Goal: Find specific page/section: Locate a particular part of the current website

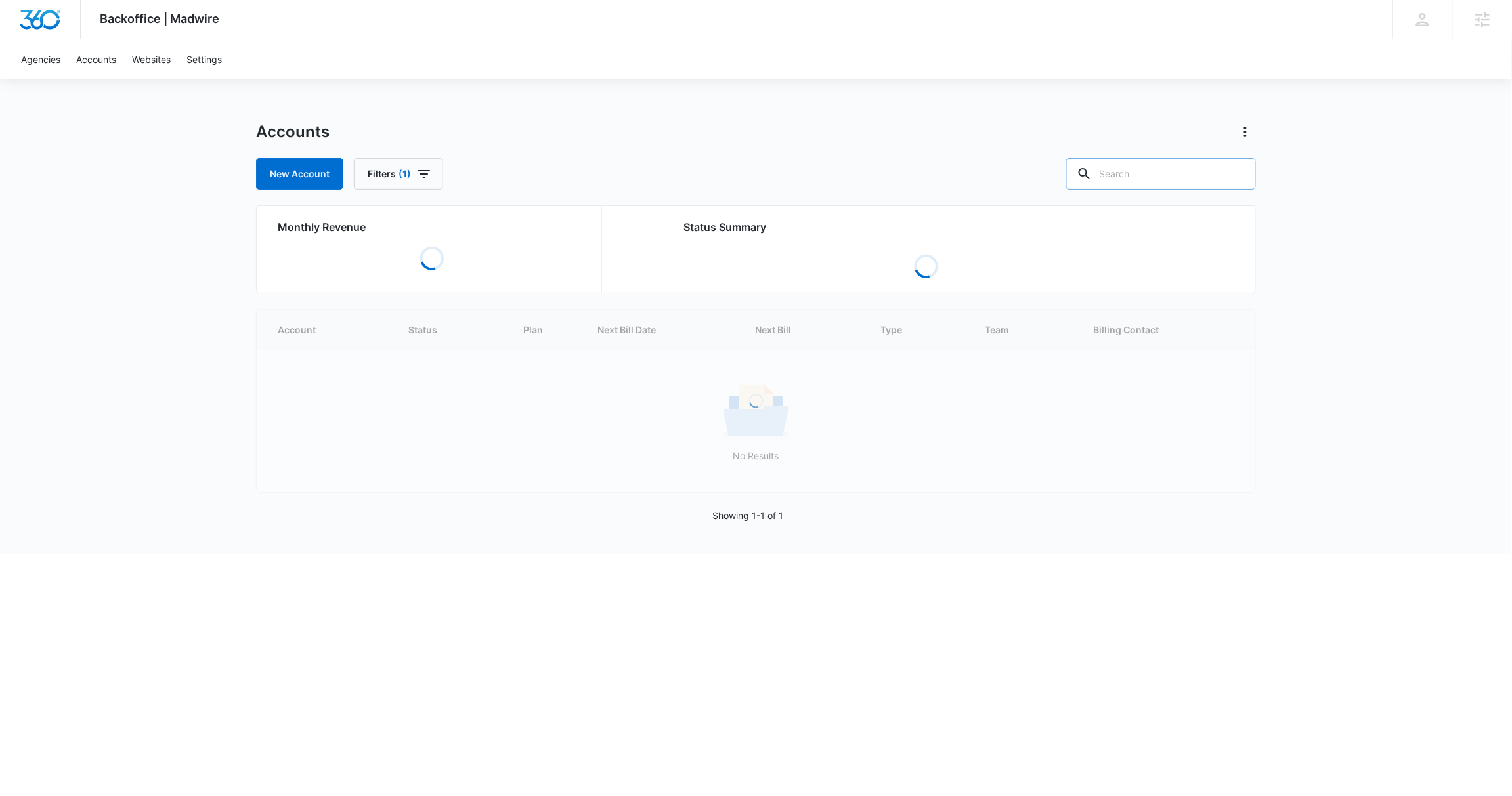
click at [1183, 171] on input "text" at bounding box center [1161, 174] width 190 height 31
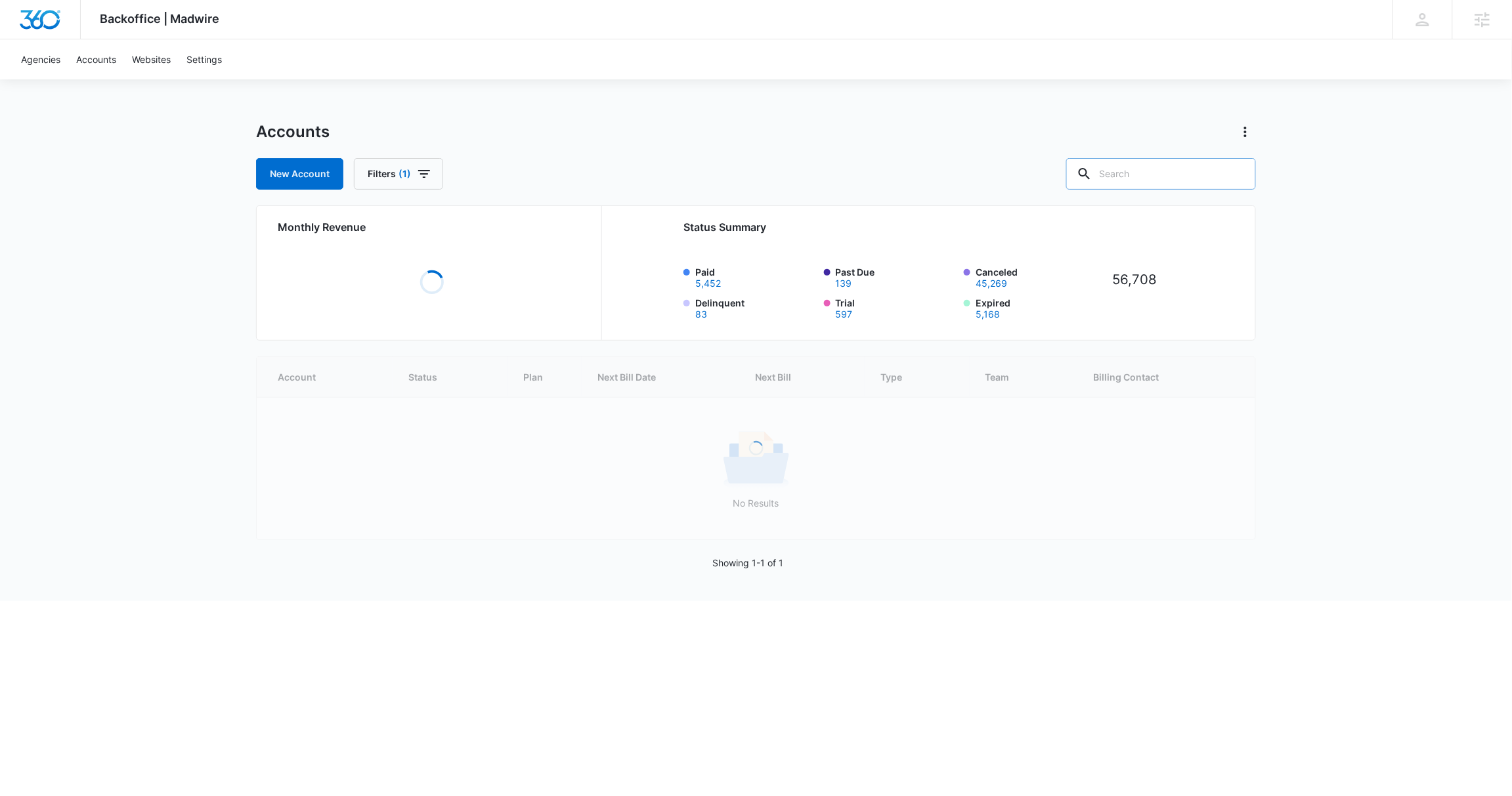
paste input "A1AN3342715e1fdbfcb4af1"
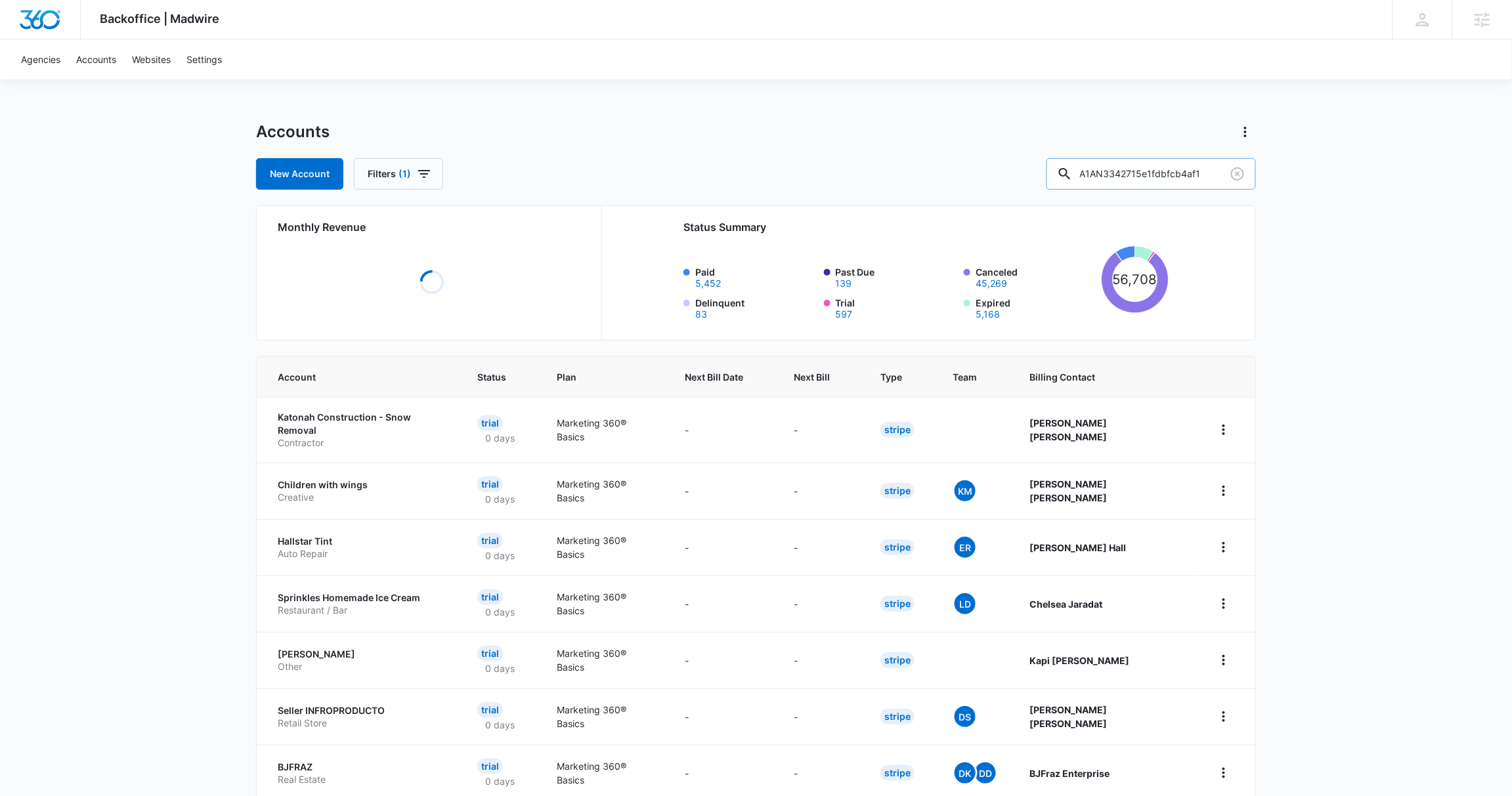
type input "A1AN3342715e1fdbfcb4af1"
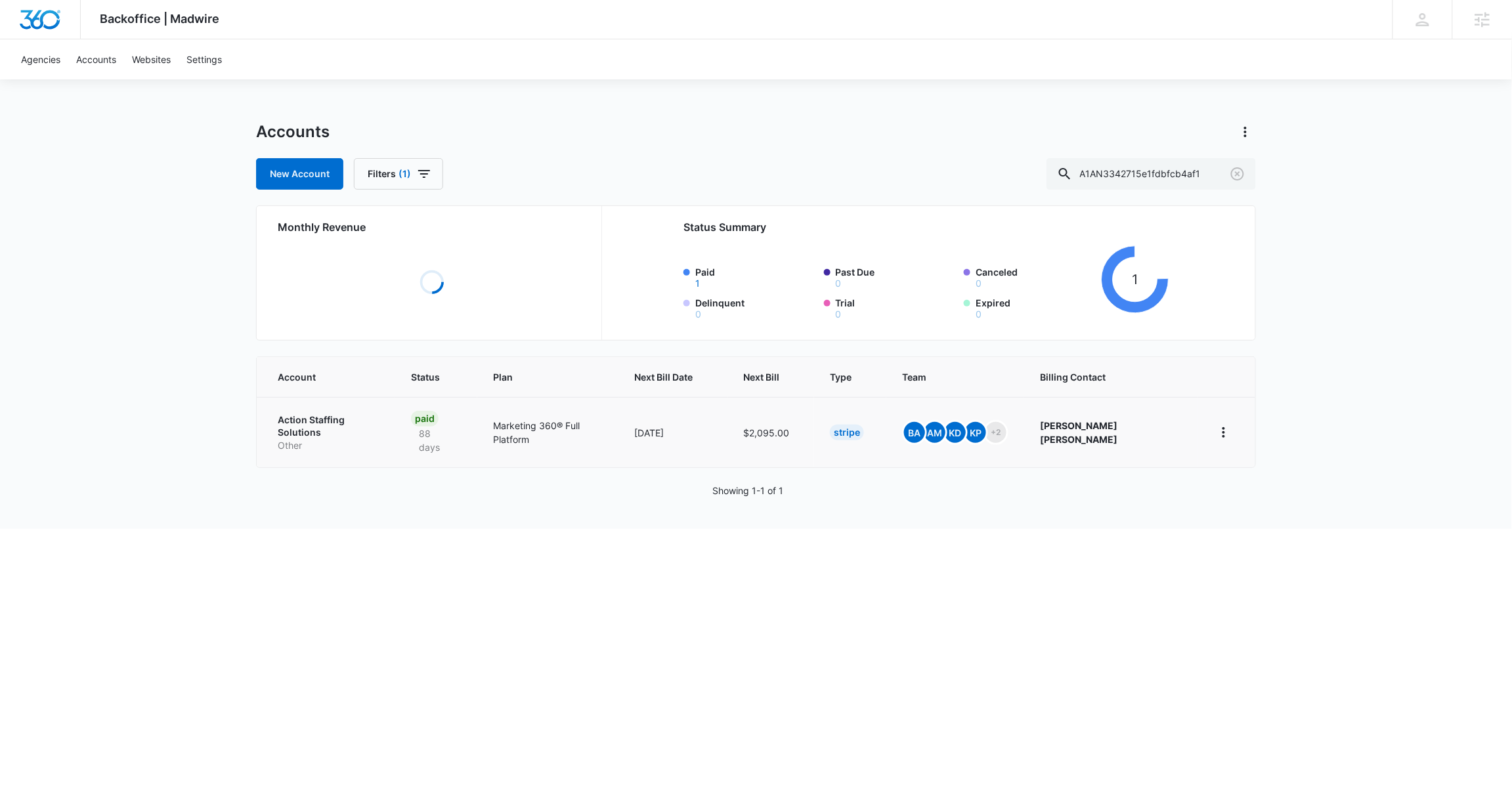
click at [283, 423] on td "Action Staffing Solutions Other" at bounding box center [326, 432] width 139 height 70
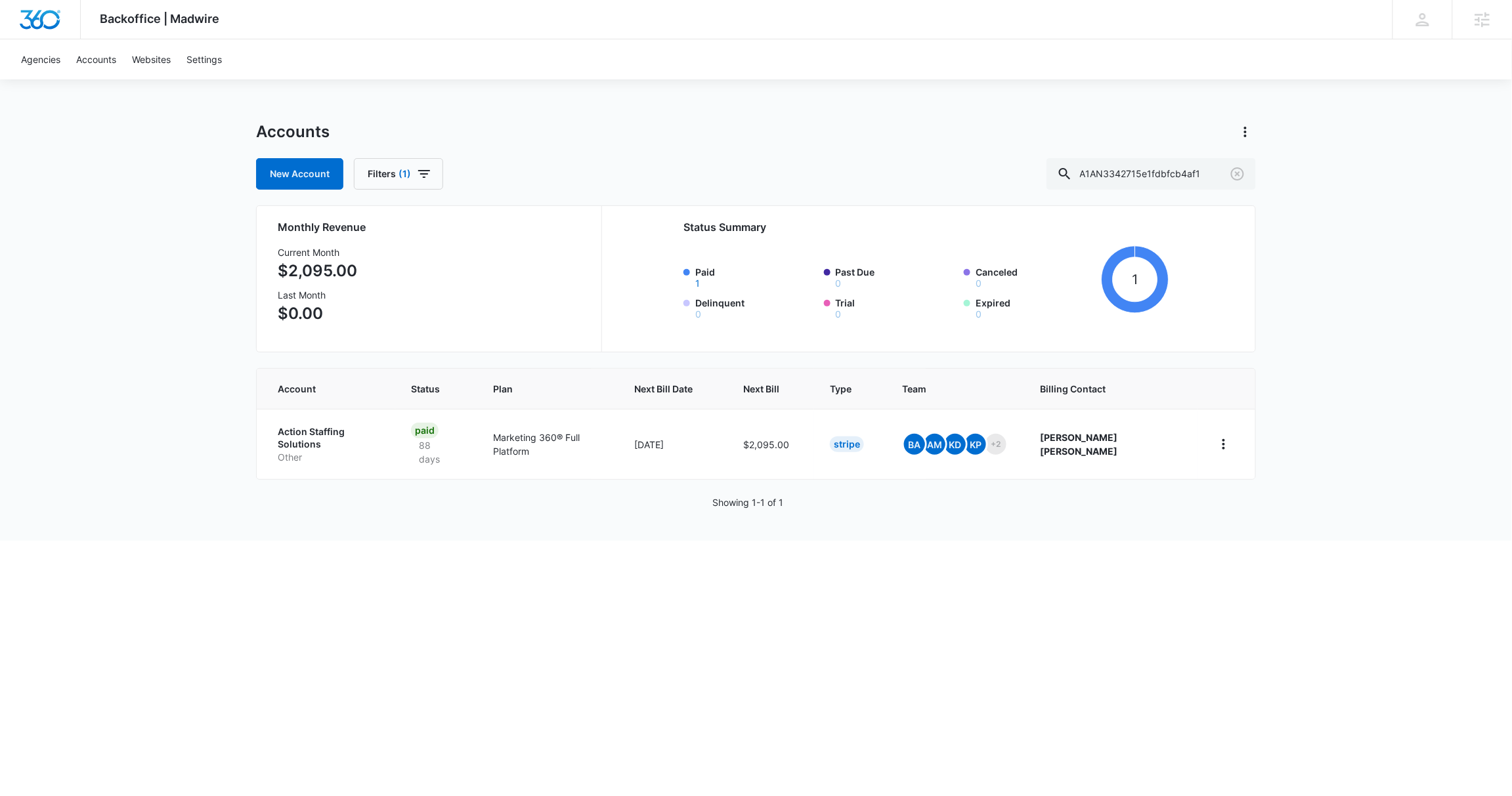
click at [304, 428] on p "Action Staffing Solutions" at bounding box center [329, 438] width 102 height 26
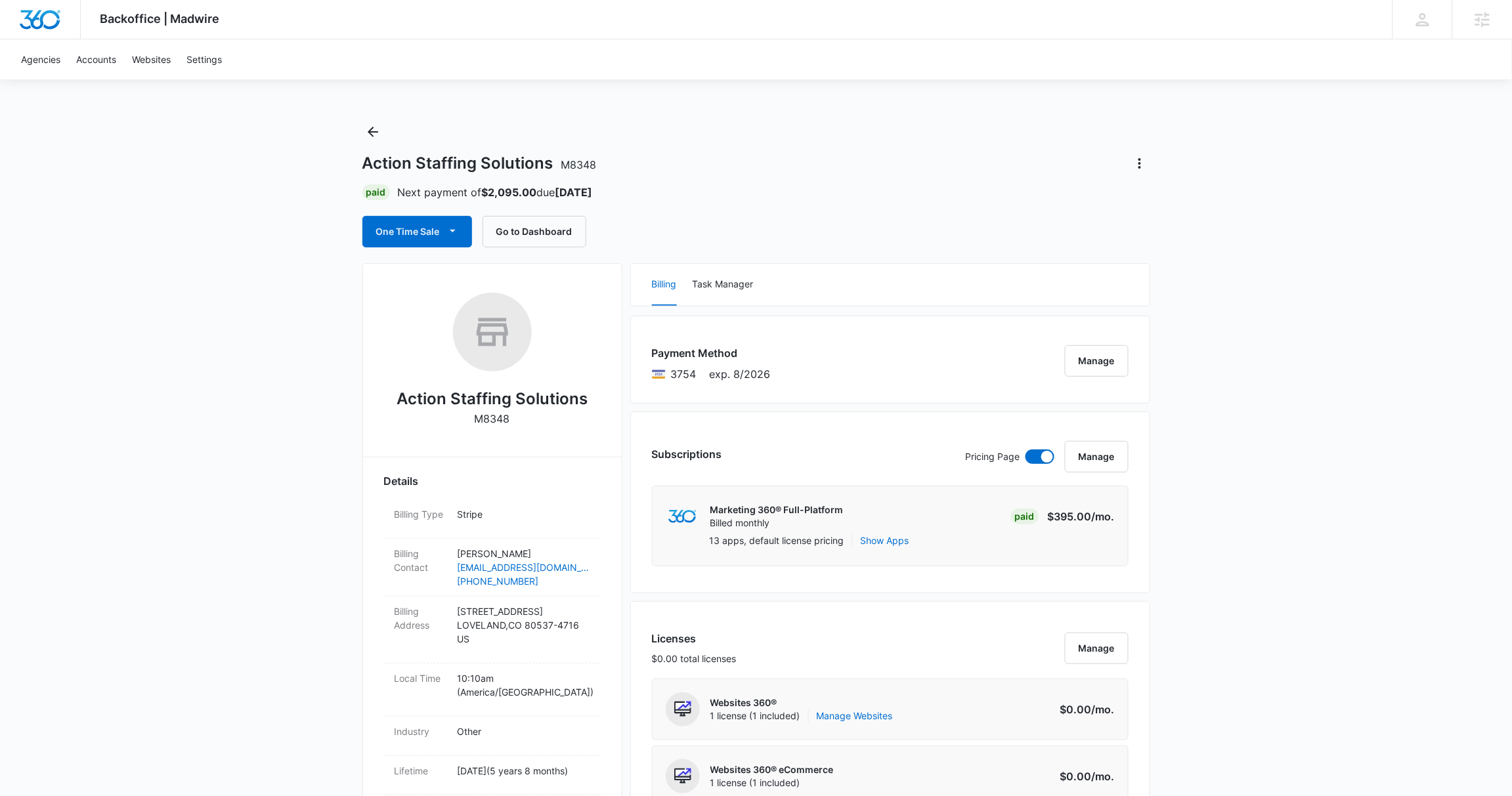
click at [494, 415] on p "M8348" at bounding box center [493, 419] width 36 height 16
click at [494, 417] on p "M8348" at bounding box center [493, 419] width 36 height 16
copy p "M8348"
click at [84, 59] on link "Accounts" at bounding box center [96, 60] width 56 height 40
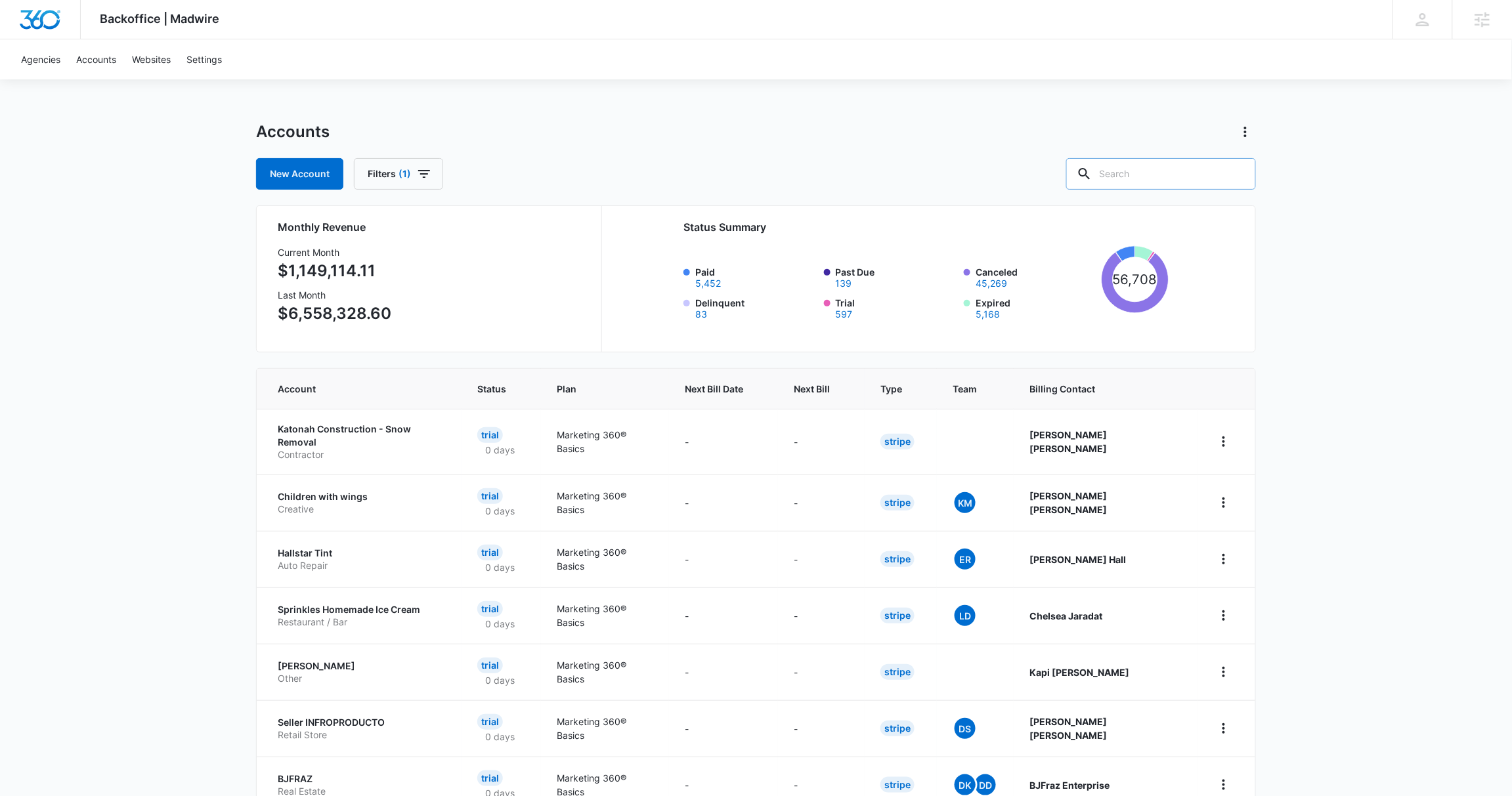
click at [1170, 174] on input "text" at bounding box center [1161, 174] width 190 height 31
paste input "M323388"
type input "M323388"
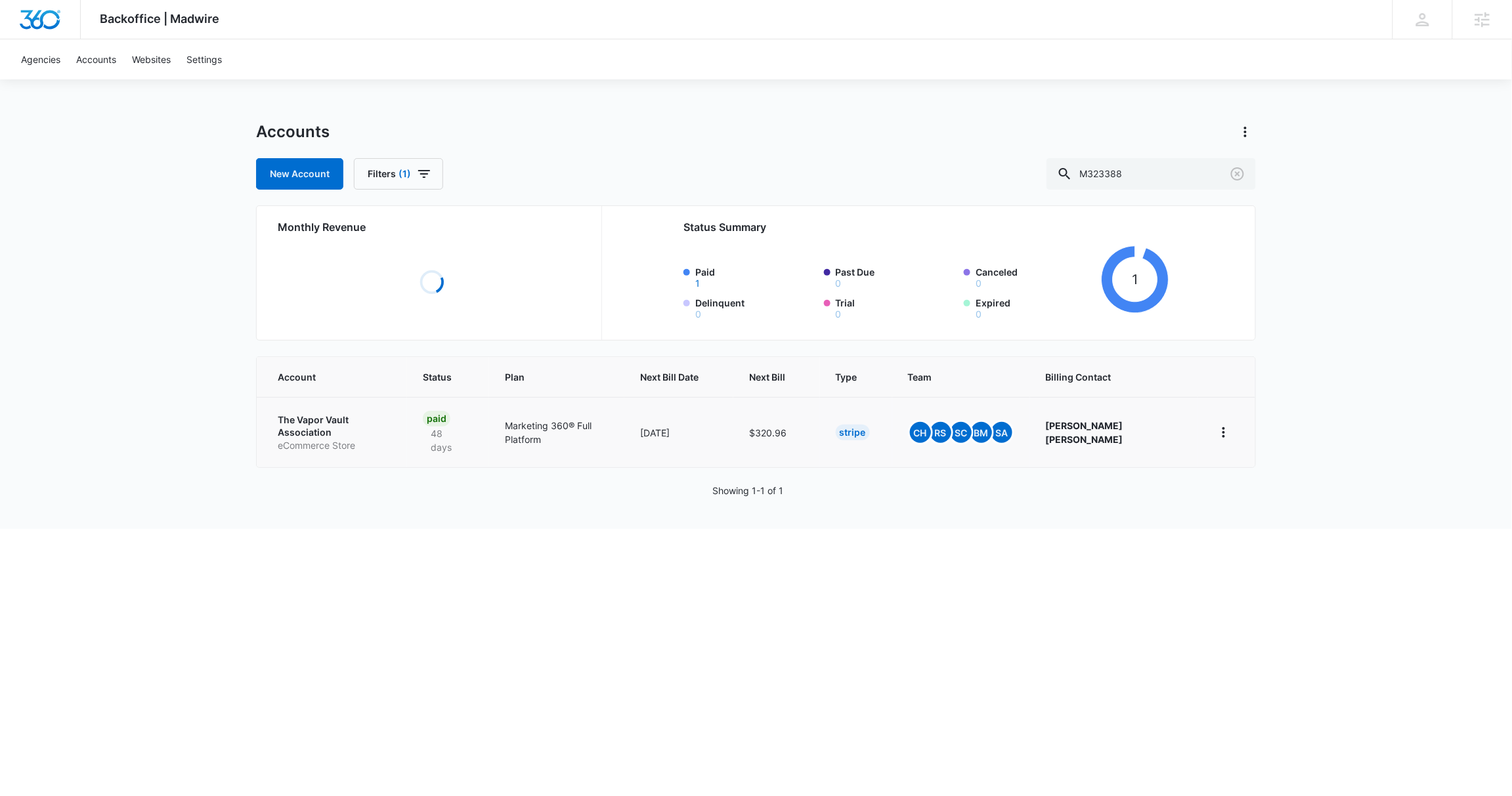
click at [321, 423] on p "The Vapor Vault Association" at bounding box center [334, 426] width 114 height 26
